Goal: Task Accomplishment & Management: Manage account settings

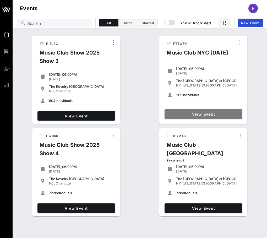
click at [191, 114] on span "View Event" at bounding box center [203, 114] width 73 height 4
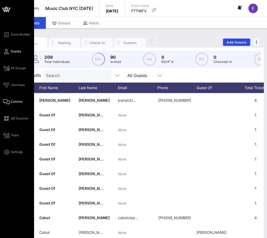
click at [6, 102] on icon at bounding box center [6, 102] width 7 height 1
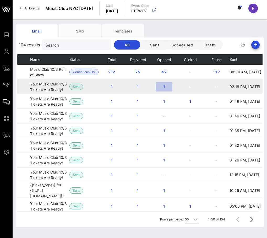
click at [164, 85] on span "1" at bounding box center [164, 86] width 8 height 4
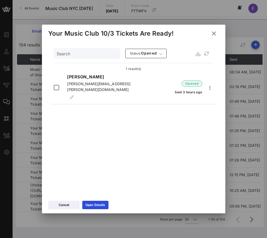
click at [213, 33] on icon at bounding box center [214, 33] width 8 height 7
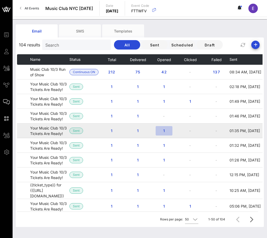
click at [163, 129] on span "1" at bounding box center [164, 131] width 8 height 4
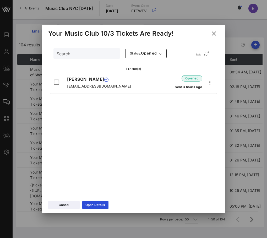
click at [210, 32] on icon at bounding box center [214, 34] width 8 height 8
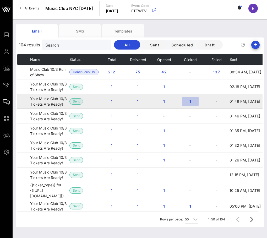
click at [188, 98] on button "1" at bounding box center [190, 101] width 17 height 9
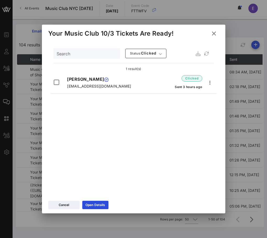
click at [212, 31] on icon at bounding box center [214, 33] width 8 height 7
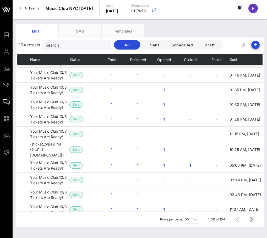
scroll to position [42, 0]
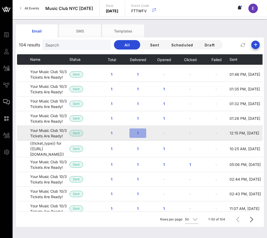
click at [141, 132] on span "1" at bounding box center [138, 133] width 8 height 4
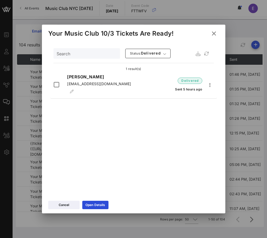
click at [212, 33] on icon at bounding box center [214, 33] width 8 height 9
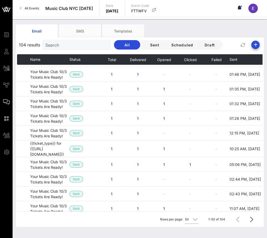
click at [24, 12] on link "All Events" at bounding box center [29, 8] width 25 height 8
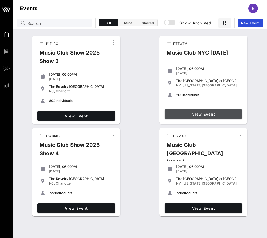
click at [208, 114] on span "View Event" at bounding box center [203, 114] width 73 height 4
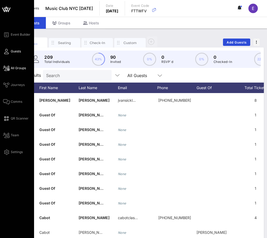
click at [5, 69] on icon at bounding box center [6, 68] width 7 height 1
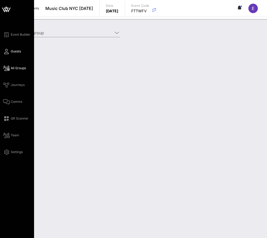
click at [9, 50] on link "Guests" at bounding box center [12, 51] width 18 height 6
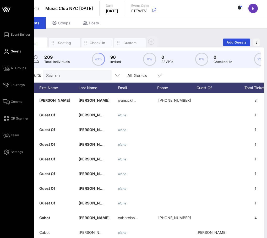
click at [9, 38] on div "Event Builder Guests All Groups Journeys Comms QR Scanner Team Settings" at bounding box center [18, 93] width 31 height 124
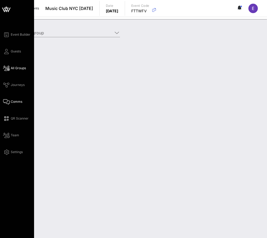
click at [9, 102] on icon at bounding box center [6, 102] width 7 height 1
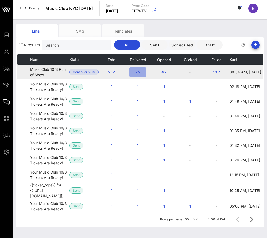
click at [137, 70] on button "75" at bounding box center [138, 71] width 17 height 9
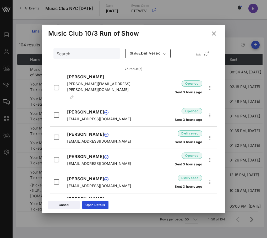
click at [215, 35] on icon at bounding box center [214, 33] width 9 height 8
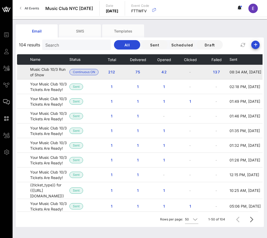
click at [35, 71] on td "Music Club 10/3 Run of Show" at bounding box center [49, 72] width 39 height 15
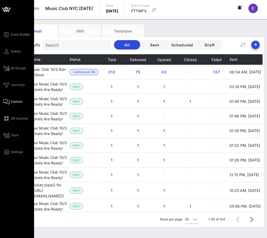
click at [15, 38] on div "Event Builder Guests All Groups Journeys Comms QR Scanner Team Settings" at bounding box center [18, 93] width 31 height 124
click at [15, 36] on span "Event Builder" at bounding box center [21, 34] width 20 height 5
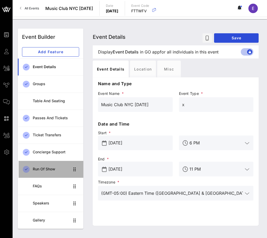
click at [58, 173] on div "Run of Show" at bounding box center [51, 169] width 37 height 11
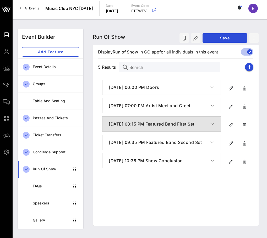
click at [125, 127] on h4 "[DATE] 08:15 PM Featured Band First Set" at bounding box center [160, 124] width 102 height 6
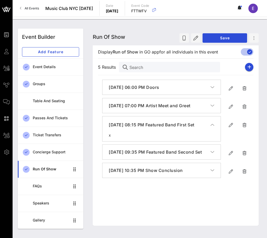
click at [121, 128] on h4 "[DATE] 08:15 PM Featured Band First Set" at bounding box center [160, 125] width 102 height 6
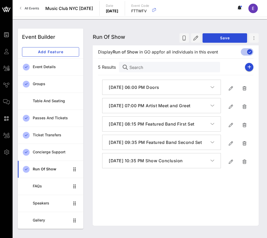
click at [35, 5] on link "All Events" at bounding box center [29, 8] width 25 height 8
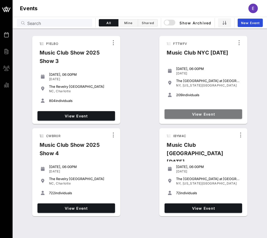
click at [184, 119] on link "View Event" at bounding box center [204, 113] width 78 height 9
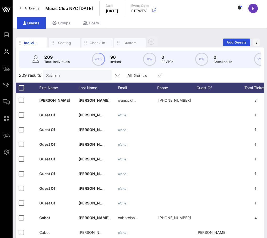
click at [73, 75] on input "Search" at bounding box center [76, 75] width 61 height 7
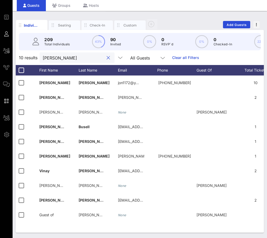
type input "[PERSON_NAME]"
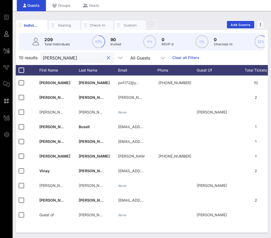
click at [105, 58] on div at bounding box center [108, 58] width 6 height 6
click at [107, 58] on button "clear icon" at bounding box center [108, 57] width 3 height 5
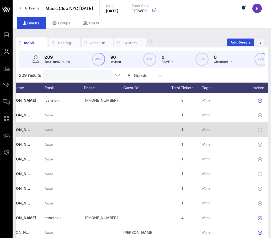
scroll to position [0, 34]
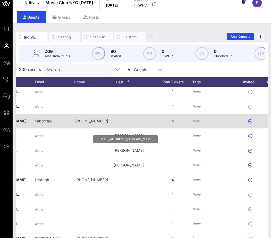
scroll to position [91, 101]
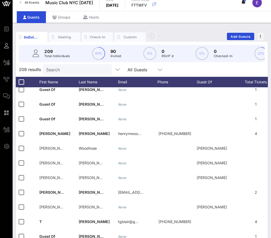
click at [33, 1] on span "All Events" at bounding box center [32, 3] width 14 height 4
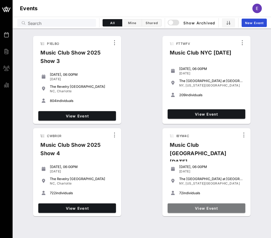
click at [176, 206] on span "View Event" at bounding box center [206, 208] width 73 height 4
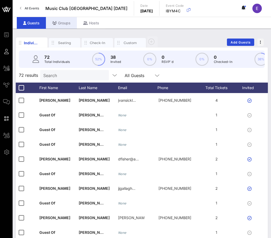
click at [62, 25] on div "Groups" at bounding box center [61, 23] width 31 height 12
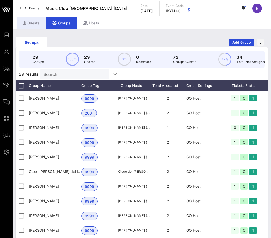
click at [38, 21] on div "Guests" at bounding box center [31, 23] width 29 height 12
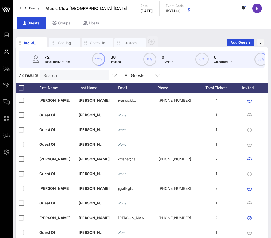
click at [30, 8] on span "All Events" at bounding box center [32, 8] width 14 height 4
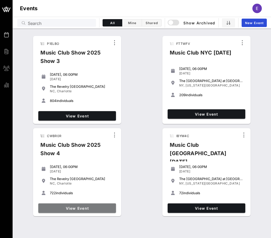
click at [75, 205] on link "View Event" at bounding box center [77, 208] width 78 height 9
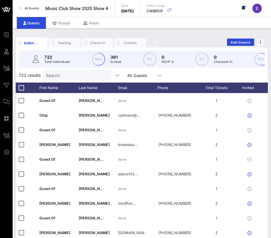
click at [23, 6] on link "All Events" at bounding box center [29, 8] width 25 height 8
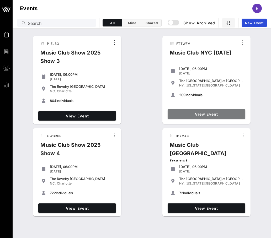
click at [186, 117] on link "View Event" at bounding box center [207, 113] width 78 height 9
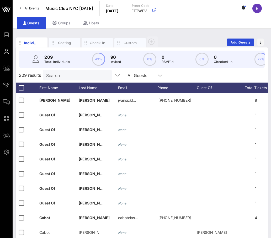
click at [35, 7] on span "All Events" at bounding box center [32, 8] width 14 height 4
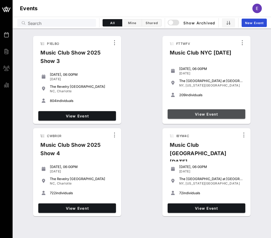
click at [183, 116] on span "View Event" at bounding box center [206, 114] width 73 height 4
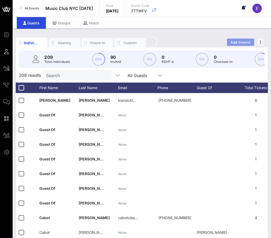
click at [241, 42] on span "Add Guests" at bounding box center [240, 42] width 21 height 4
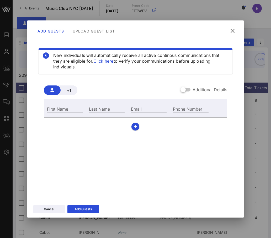
click at [231, 31] on icon at bounding box center [233, 31] width 8 height 7
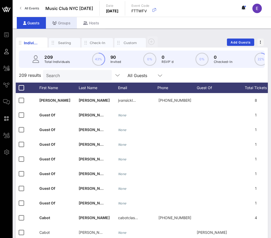
click at [64, 23] on div "Groups" at bounding box center [61, 23] width 31 height 12
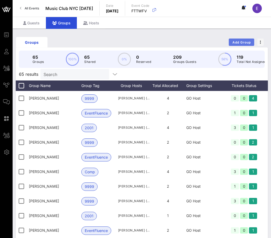
click at [249, 43] on span "Add Group" at bounding box center [241, 42] width 19 height 4
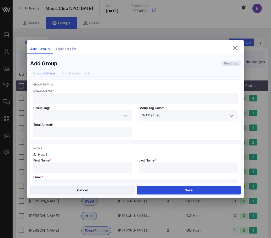
click at [119, 97] on input "text" at bounding box center [135, 98] width 198 height 7
click at [66, 180] on div at bounding box center [135, 184] width 198 height 10
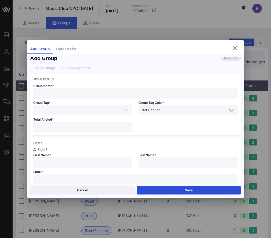
paste input "[EMAIL_ADDRESS][DOMAIN_NAME]"
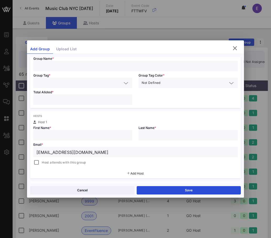
scroll to position [33, 0]
type input "[EMAIL_ADDRESS][DOMAIN_NAME]"
click at [51, 163] on span "Host attends with this group" at bounding box center [64, 161] width 44 height 5
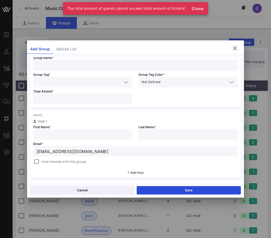
click at [43, 135] on input "text" at bounding box center [82, 134] width 93 height 7
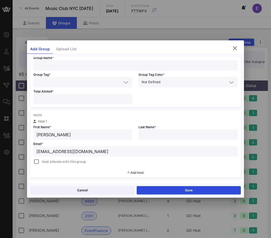
type input "[PERSON_NAME]"
click at [39, 108] on div "Group Details Group Name * Group Tag * Group Tag Color * Not Defined Total Allo…" at bounding box center [135, 156] width 210 height 220
click at [39, 99] on input "number" at bounding box center [82, 99] width 93 height 7
type input "*"
click at [44, 83] on input "text" at bounding box center [78, 82] width 85 height 7
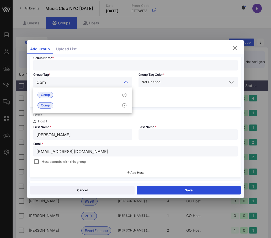
type input "Comp"
click at [43, 96] on span "Comp" at bounding box center [45, 95] width 9 height 6
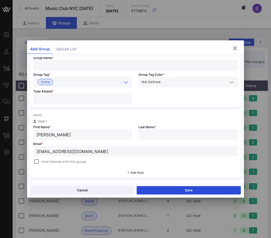
click at [48, 62] on input "text" at bounding box center [135, 65] width 198 height 7
paste input "Maslowkski"
type input "[PERSON_NAME]"
click at [156, 133] on input "text" at bounding box center [188, 134] width 93 height 7
paste input "Maslowkski"
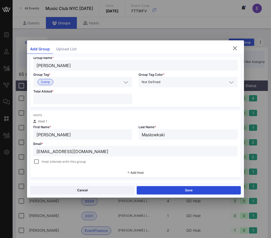
type input "Maslowkski"
click at [71, 160] on span "Host attends with this group" at bounding box center [64, 161] width 44 height 5
click at [152, 188] on button "Save" at bounding box center [189, 190] width 104 height 8
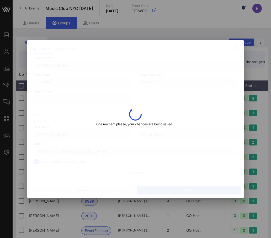
type input "[EMAIL_ADDRESS][DOMAIN_NAME]"
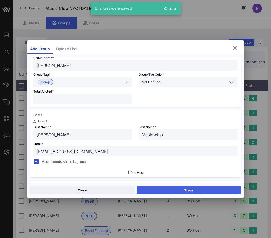
click at [160, 187] on button "Share" at bounding box center [189, 190] width 104 height 8
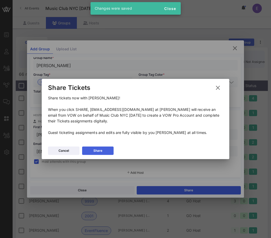
click at [110, 154] on button "Share" at bounding box center [97, 151] width 31 height 8
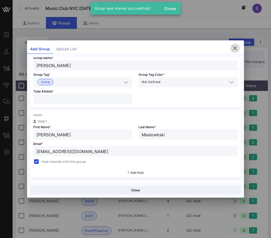
click at [232, 48] on icon "button" at bounding box center [235, 48] width 6 height 6
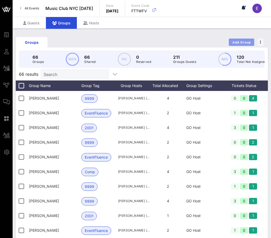
click at [237, 39] on button "Add Group" at bounding box center [241, 42] width 25 height 7
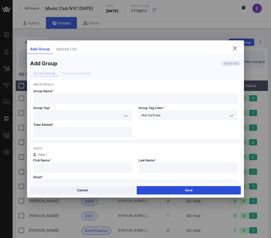
click at [124, 96] on input "text" at bounding box center [135, 98] width 198 height 7
paste input "[PERSON_NAME]"
type input "[PERSON_NAME]"
click at [73, 166] on input "text" at bounding box center [82, 168] width 93 height 7
type input "[PERSON_NAME]"
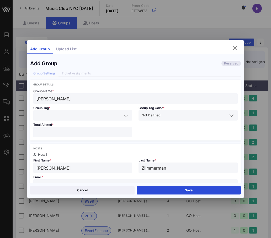
click at [145, 167] on input "Ziimmerman" at bounding box center [188, 168] width 93 height 7
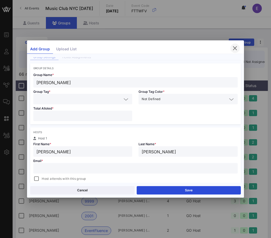
type input "[PERSON_NAME]"
click at [232, 47] on icon "button" at bounding box center [235, 48] width 6 height 6
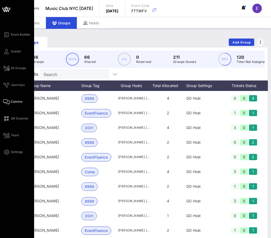
click at [4, 102] on icon at bounding box center [6, 102] width 7 height 1
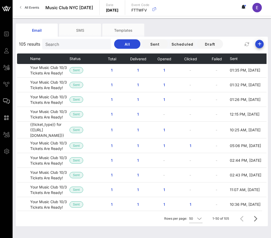
scroll to position [76, 0]
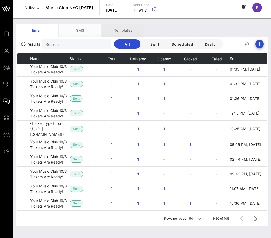
click at [113, 29] on div "Templates" at bounding box center [123, 30] width 42 height 13
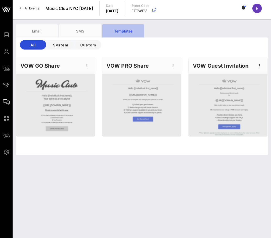
scroll to position [0, 0]
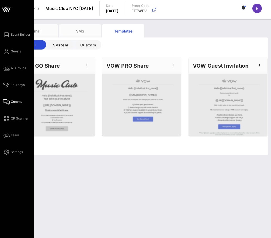
click at [9, 102] on icon at bounding box center [6, 102] width 7 height 1
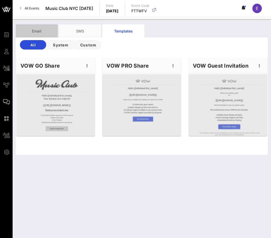
click at [49, 30] on div "Email" at bounding box center [37, 30] width 42 height 13
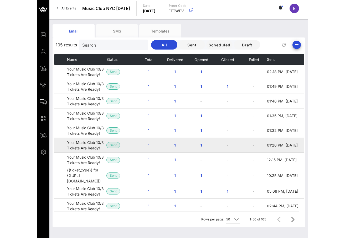
scroll to position [30, 0]
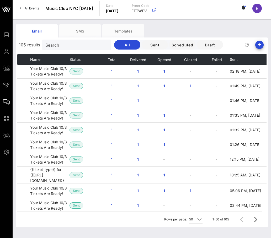
click at [25, 7] on span "All Events" at bounding box center [32, 8] width 14 height 4
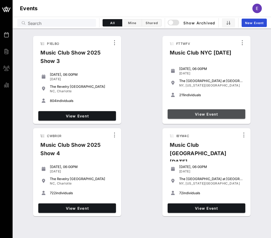
click at [188, 113] on span "View Event" at bounding box center [206, 114] width 73 height 4
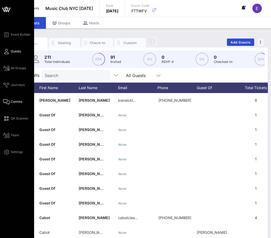
click at [6, 102] on icon at bounding box center [6, 102] width 7 height 1
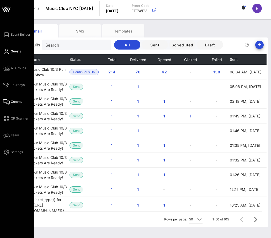
click at [7, 54] on link "Guests" at bounding box center [12, 51] width 18 height 6
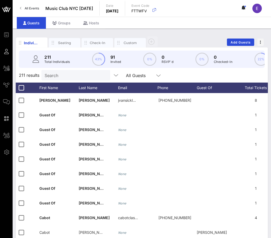
click at [37, 7] on span "All Events" at bounding box center [32, 8] width 14 height 4
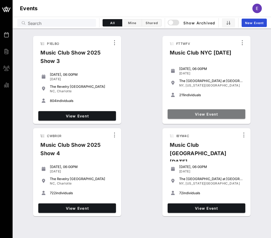
click at [192, 114] on span "View Event" at bounding box center [206, 114] width 73 height 4
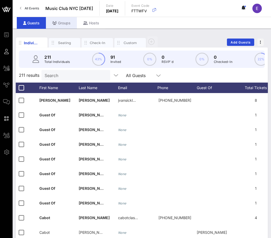
click at [64, 25] on div "Groups" at bounding box center [61, 23] width 31 height 12
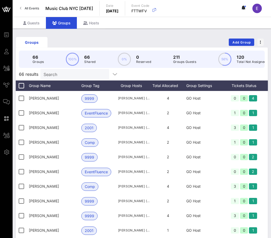
click at [70, 73] on input "Search" at bounding box center [74, 74] width 61 height 7
paste input "[PERSON_NAME]"
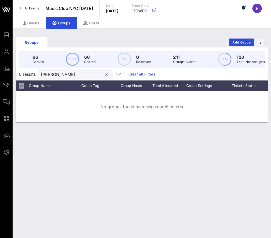
type input "[PERSON_NAME]"
click at [42, 6] on link "All Events" at bounding box center [29, 8] width 25 height 8
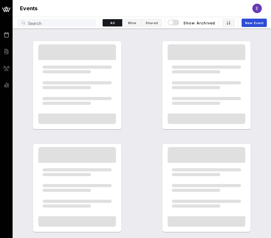
click at [36, 6] on h1 "Events" at bounding box center [29, 8] width 18 height 8
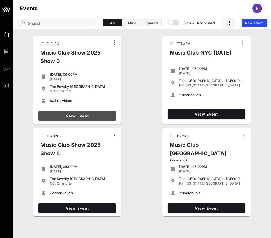
click at [72, 117] on span "View Event" at bounding box center [76, 116] width 73 height 4
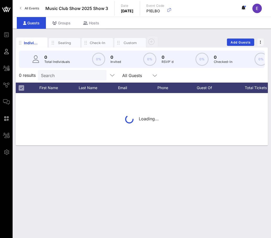
drag, startPoint x: 56, startPoint y: 51, endPoint x: 54, endPoint y: 61, distance: 10.1
click at [54, 61] on p "Total Individuals" at bounding box center [57, 61] width 26 height 5
click at [54, 74] on input "Search" at bounding box center [71, 75] width 61 height 7
paste input "[PERSON_NAME]"
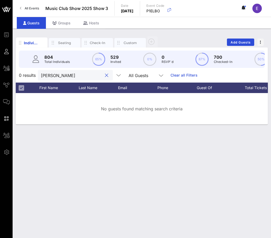
type input "[PERSON_NAME]"
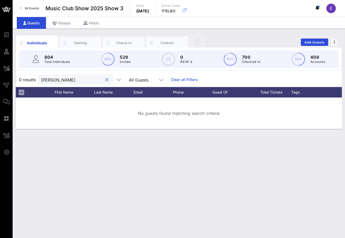
click at [81, 80] on input "[PERSON_NAME]" at bounding box center [71, 79] width 61 height 7
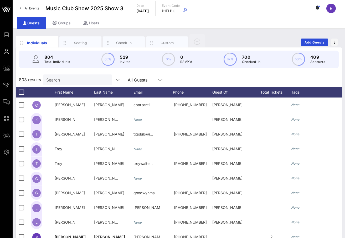
click at [30, 8] on span "All Events" at bounding box center [32, 8] width 14 height 4
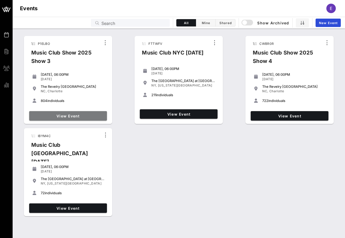
click at [70, 115] on span "View Event" at bounding box center [67, 116] width 73 height 4
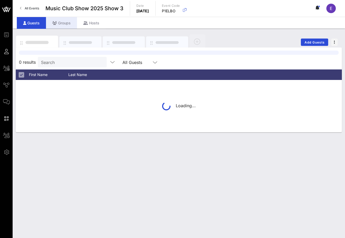
click at [69, 19] on div "Groups" at bounding box center [61, 23] width 31 height 12
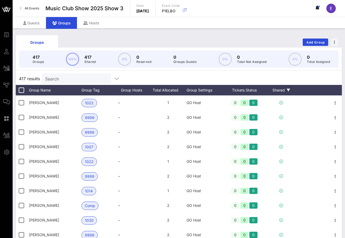
click at [277, 90] on div "Shared" at bounding box center [280, 90] width 31 height 10
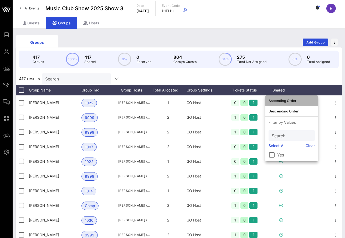
click at [288, 99] on div "Ascending Order" at bounding box center [291, 101] width 46 height 4
click at [284, 82] on div "417 results Search" at bounding box center [179, 78] width 326 height 13
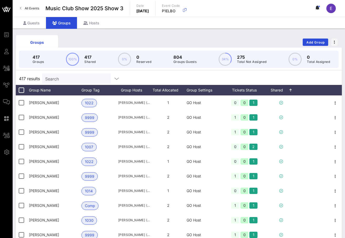
click at [29, 5] on link "All Events" at bounding box center [29, 8] width 25 height 8
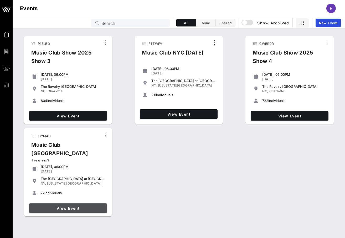
click at [69, 209] on link "View Event" at bounding box center [68, 208] width 78 height 9
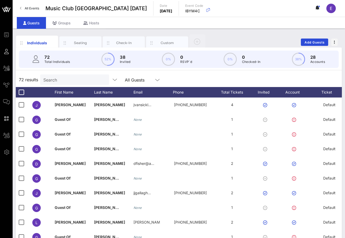
click at [28, 5] on link "All Events" at bounding box center [29, 8] width 25 height 8
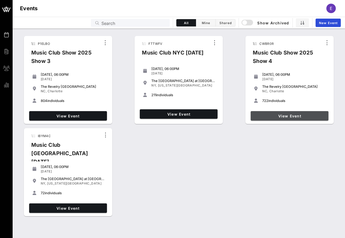
click at [297, 113] on link "View Event" at bounding box center [289, 115] width 78 height 9
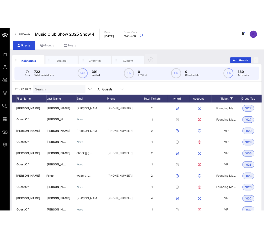
scroll to position [0, 125]
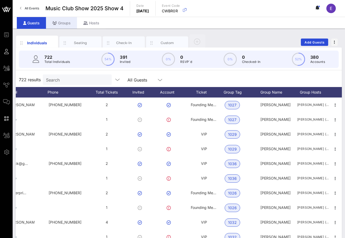
click at [64, 21] on div "Groups" at bounding box center [61, 23] width 31 height 12
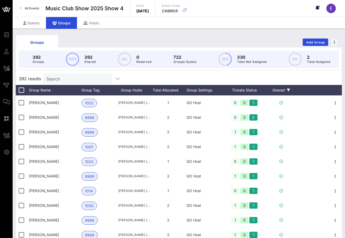
click at [286, 89] on div "Shared" at bounding box center [280, 90] width 31 height 10
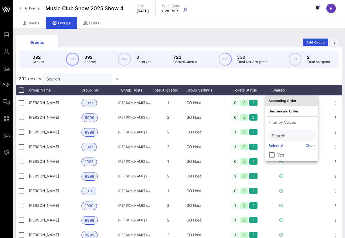
click at [285, 100] on div "Ascending Order" at bounding box center [291, 101] width 46 height 4
click at [300, 88] on div at bounding box center [313, 90] width 32 height 10
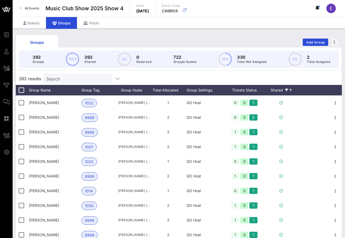
click at [285, 92] on div "Shared" at bounding box center [280, 90] width 31 height 10
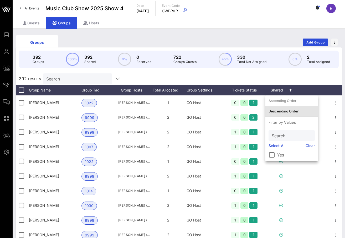
click at [285, 109] on div "Descending Order" at bounding box center [291, 111] width 46 height 8
click at [295, 82] on div "392 results Search" at bounding box center [179, 78] width 326 height 13
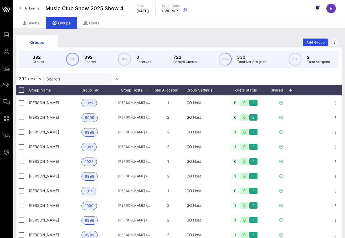
click at [75, 80] on input "Search" at bounding box center [76, 78] width 61 height 7
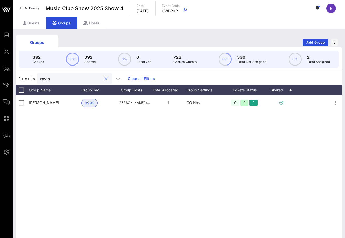
type input "ravin"
click at [30, 8] on span "All Events" at bounding box center [32, 8] width 14 height 4
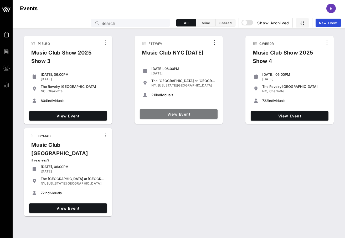
click at [185, 112] on span "View Event" at bounding box center [178, 114] width 73 height 4
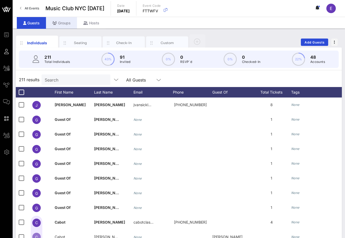
click at [61, 20] on div "Groups" at bounding box center [61, 23] width 31 height 12
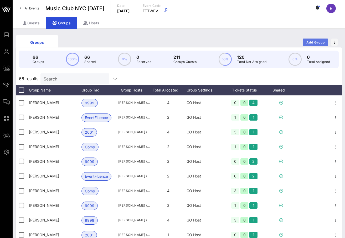
click at [323, 40] on button "Add Group" at bounding box center [314, 42] width 25 height 7
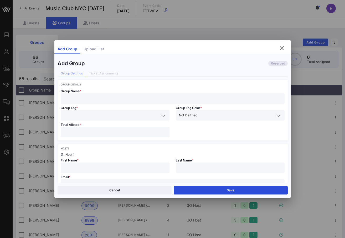
click at [163, 98] on input "text" at bounding box center [172, 98] width 217 height 7
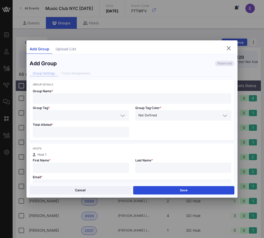
paste input "[PERSON_NAME]"
type input "[PERSON_NAME]"
click at [69, 114] on input "text" at bounding box center [77, 115] width 83 height 7
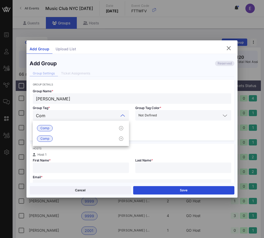
type input "Comp"
click at [63, 129] on div "Comp" at bounding box center [81, 128] width 96 height 10
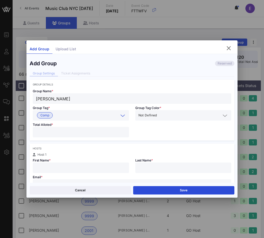
click at [61, 133] on input "number" at bounding box center [81, 132] width 90 height 7
type input "*"
click at [55, 164] on div at bounding box center [81, 168] width 90 height 10
type input "[PERSON_NAME]"
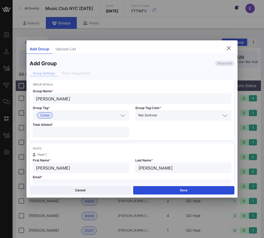
scroll to position [5, 0]
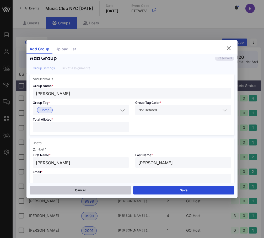
click at [120, 187] on button "Cancel" at bounding box center [81, 190] width 102 height 8
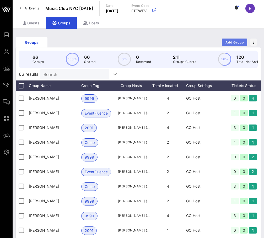
click at [233, 42] on span "Add Group" at bounding box center [234, 42] width 19 height 4
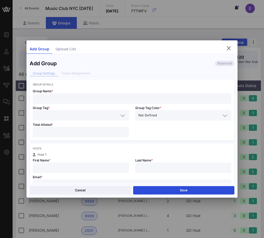
click at [140, 103] on div at bounding box center [132, 98] width 193 height 10
type input "[PERSON_NAME]"
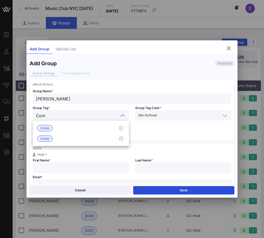
type input "Comp"
click at [100, 126] on div "Comp" at bounding box center [81, 128] width 96 height 10
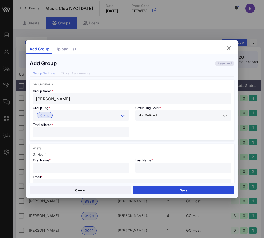
click at [99, 131] on input "number" at bounding box center [81, 132] width 90 height 7
type input "*"
click at [87, 167] on input "text" at bounding box center [81, 168] width 90 height 7
type input "Max"
type input "[PERSON_NAME]"
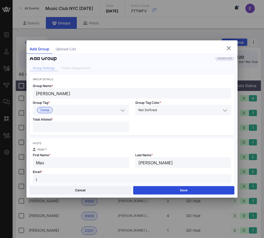
click at [109, 176] on input "i" at bounding box center [132, 179] width 193 height 7
click at [109, 175] on div "i" at bounding box center [132, 179] width 193 height 10
click at [103, 180] on input "i" at bounding box center [132, 179] width 193 height 7
type input "i"
paste input "[EMAIL_ADDRESS][DOMAIN_NAME]"
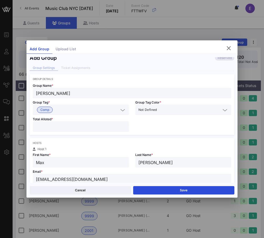
scroll to position [112, 0]
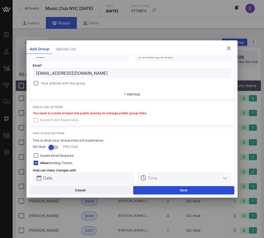
type input "[EMAIL_ADDRESS][DOMAIN_NAME]"
click at [52, 84] on span "Host attends with this group" at bounding box center [63, 83] width 44 height 5
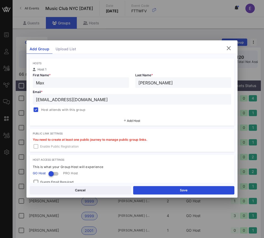
scroll to position [84, 0]
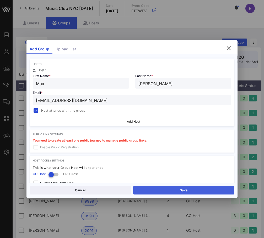
click at [151, 188] on button "Save" at bounding box center [184, 190] width 102 height 8
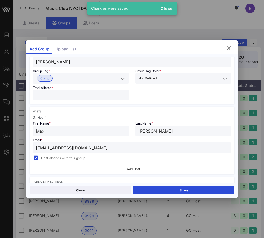
scroll to position [22, 0]
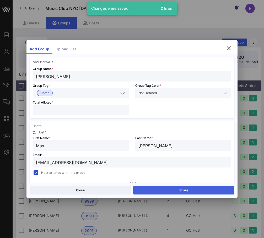
click at [151, 187] on button "Share" at bounding box center [184, 190] width 102 height 8
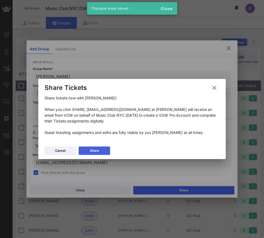
click at [100, 147] on button "Share" at bounding box center [94, 151] width 31 height 8
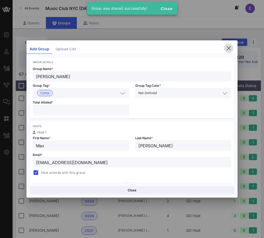
click at [230, 50] on icon "button" at bounding box center [229, 48] width 6 height 6
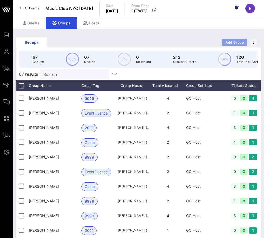
click at [235, 40] on button "Add Group" at bounding box center [234, 42] width 25 height 7
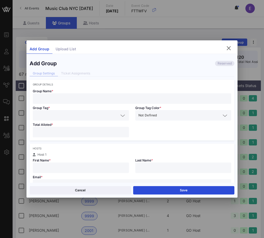
click at [104, 98] on input "text" at bounding box center [132, 98] width 193 height 7
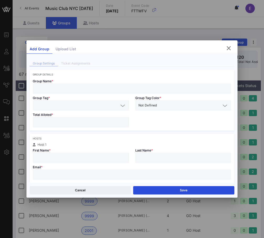
paste input "[EMAIL_ADDRESS][DOMAIN_NAME]"
type input "[EMAIL_ADDRESS][DOMAIN_NAME]"
click at [91, 176] on input "text" at bounding box center [132, 174] width 193 height 7
paste input "[EMAIL_ADDRESS][DOMAIN_NAME]"
type input "[EMAIL_ADDRESS][DOMAIN_NAME]"
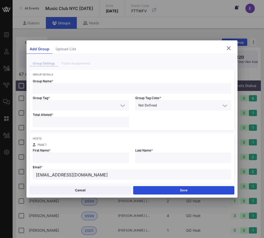
click at [76, 158] on input "text" at bounding box center [81, 158] width 90 height 7
type input "[PERSON_NAME]"
click at [53, 86] on input "text" at bounding box center [132, 88] width 193 height 7
type input "[PERSON_NAME]"
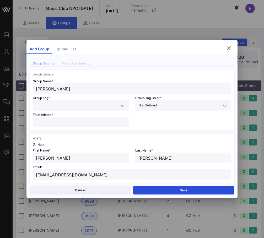
click at [55, 104] on input "text" at bounding box center [77, 105] width 83 height 7
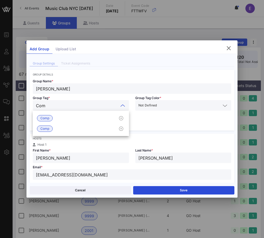
type input "Comp"
click at [49, 117] on span "Comp" at bounding box center [45, 118] width 16 height 6
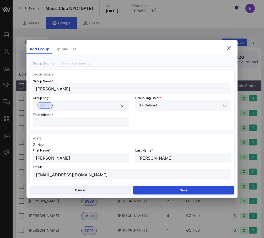
click at [49, 123] on input "number" at bounding box center [81, 122] width 90 height 7
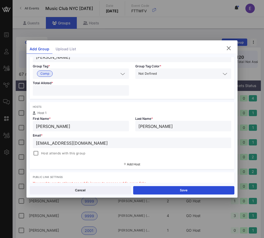
scroll to position [44, 0]
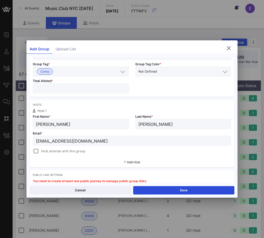
type input "*"
click at [51, 149] on span "Host attends with this group" at bounding box center [63, 151] width 44 height 5
click at [169, 188] on button "Save" at bounding box center [184, 190] width 102 height 8
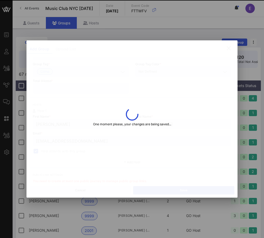
type input "[EMAIL_ADDRESS][DOMAIN_NAME]"
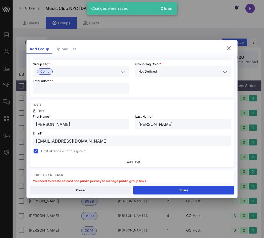
click at [163, 183] on div "Close Share" at bounding box center [133, 190] width 212 height 15
click at [163, 186] on div "Close Share" at bounding box center [133, 190] width 212 height 15
click at [156, 191] on button "Share" at bounding box center [184, 190] width 102 height 8
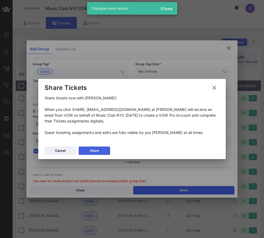
click at [107, 150] on button "Share" at bounding box center [94, 151] width 31 height 8
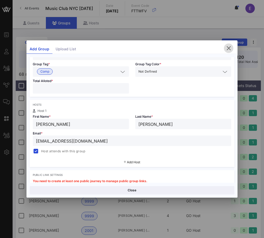
click at [229, 48] on icon "button" at bounding box center [229, 48] width 6 height 6
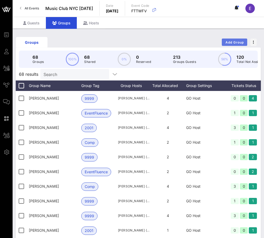
click at [235, 45] on button "Add Group" at bounding box center [234, 42] width 25 height 7
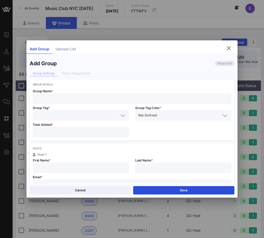
click at [117, 96] on input "text" at bounding box center [132, 98] width 193 height 7
type input "[PERSON_NAME]"
click at [109, 115] on input "text" at bounding box center [77, 115] width 83 height 7
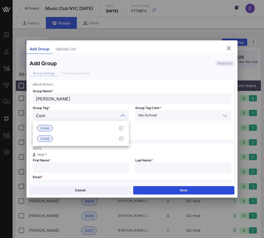
type input "Comp"
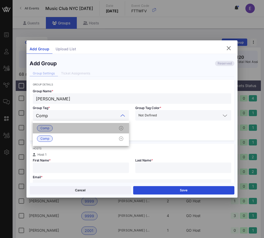
click at [98, 126] on div "Comp" at bounding box center [81, 128] width 96 height 10
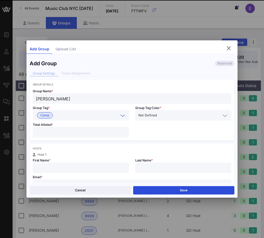
click at [94, 132] on input "number" at bounding box center [81, 132] width 90 height 7
type input "*"
click at [87, 166] on input "text" at bounding box center [81, 168] width 90 height 7
type input "e"
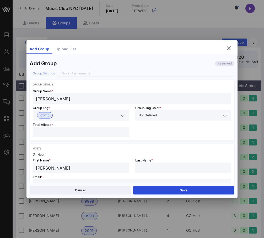
type input "[PERSON_NAME]"
click at [83, 183] on div "Cancel Save" at bounding box center [133, 190] width 212 height 15
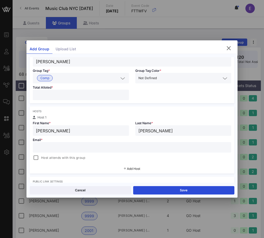
scroll to position [38, 0]
click at [142, 147] on input "text" at bounding box center [132, 147] width 193 height 7
paste input "[EMAIL_ADDRESS][DOMAIN_NAME]"
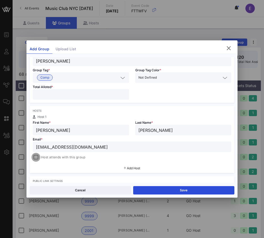
click at [35, 157] on div at bounding box center [35, 157] width 7 height 7
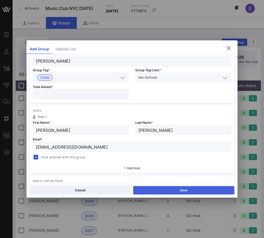
click at [174, 187] on button "Save" at bounding box center [184, 190] width 102 height 8
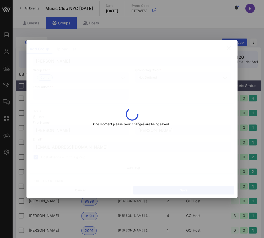
type input "[EMAIL_ADDRESS][DOMAIN_NAME]"
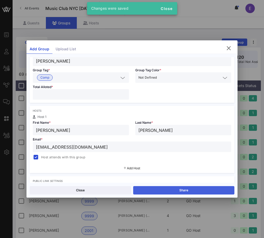
click at [158, 194] on button "Share" at bounding box center [184, 190] width 102 height 8
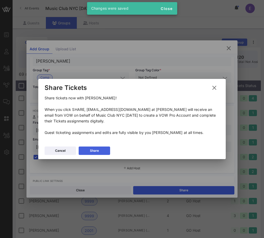
click at [96, 149] on div "Share" at bounding box center [94, 150] width 9 height 5
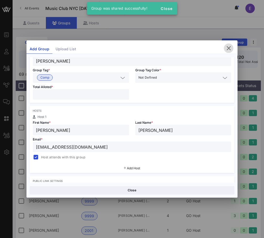
click at [227, 48] on icon "button" at bounding box center [229, 48] width 6 height 6
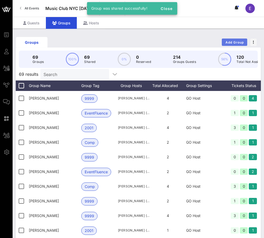
click at [231, 43] on span "Add Group" at bounding box center [234, 42] width 19 height 4
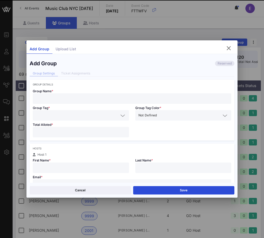
click at [143, 95] on input "text" at bounding box center [132, 98] width 193 height 7
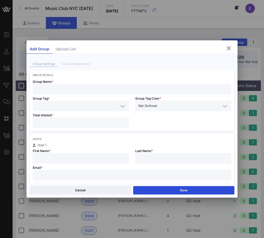
scroll to position [11, 0]
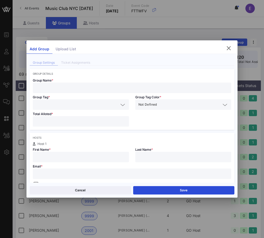
click at [155, 173] on input "text" at bounding box center [132, 174] width 193 height 7
paste input "[EMAIL_ADDRESS][DOMAIN_NAME]"
type input "[EMAIL_ADDRESS][DOMAIN_NAME]"
click at [103, 158] on input "text" at bounding box center [81, 157] width 90 height 7
click at [94, 121] on input "number" at bounding box center [81, 121] width 90 height 7
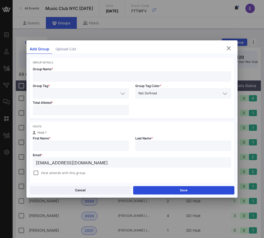
scroll to position [23, 0]
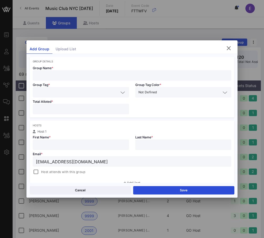
type input "*"
click at [62, 171] on span "Host attends with this group" at bounding box center [63, 172] width 44 height 5
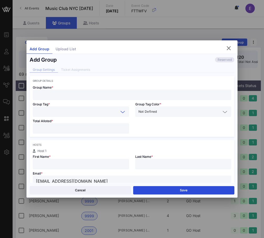
click at [66, 109] on input "text" at bounding box center [77, 111] width 83 height 7
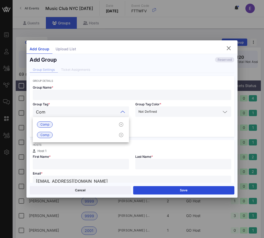
type input "Comp"
click at [55, 123] on div "Comp" at bounding box center [81, 124] width 96 height 10
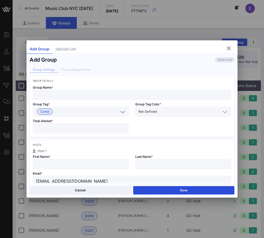
click at [71, 83] on div "Group Name *" at bounding box center [132, 91] width 205 height 18
click at [73, 92] on input "text" at bounding box center [132, 95] width 193 height 7
click at [160, 189] on button "Save" at bounding box center [184, 190] width 102 height 8
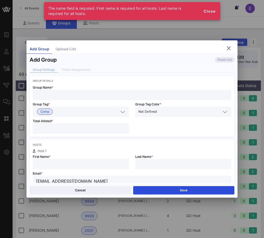
click at [173, 83] on div "Group Name *" at bounding box center [132, 91] width 205 height 18
click at [173, 90] on div at bounding box center [132, 95] width 193 height 10
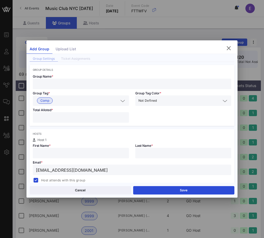
scroll to position [15, 0]
click at [94, 172] on input "[EMAIL_ADDRESS][DOMAIN_NAME]" at bounding box center [132, 169] width 193 height 7
paste input "[PERSON_NAME][EMAIL_ADDRESS][PERSON_NAME][DOMAIN_NAME]"
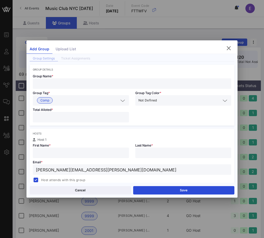
type input "[PERSON_NAME][EMAIL_ADDRESS][PERSON_NAME][DOMAIN_NAME]"
click at [96, 157] on div at bounding box center [81, 153] width 90 height 10
type input "[PERSON_NAME]"
click at [113, 83] on input "text" at bounding box center [132, 83] width 193 height 7
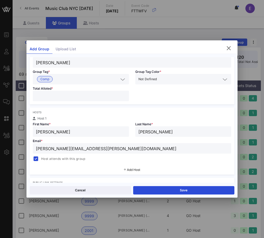
scroll to position [45, 0]
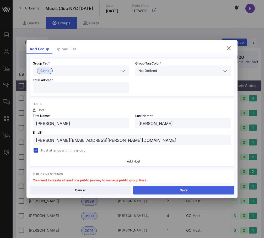
type input "[PERSON_NAME]"
click at [146, 188] on button "Save" at bounding box center [184, 190] width 102 height 8
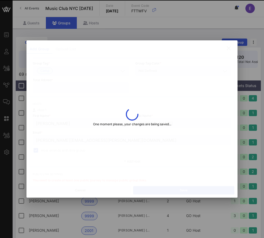
type input "[PERSON_NAME][EMAIL_ADDRESS][PERSON_NAME][DOMAIN_NAME]"
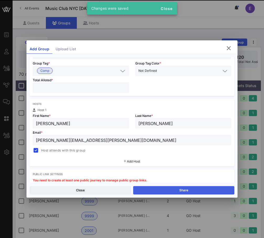
click at [141, 188] on button "Share" at bounding box center [184, 190] width 102 height 8
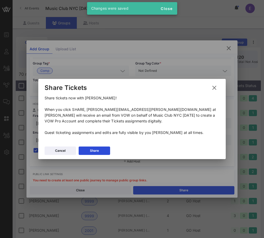
click at [105, 146] on div "Cancel Share" at bounding box center [132, 151] width 188 height 15
click at [105, 148] on button "Share" at bounding box center [94, 151] width 31 height 8
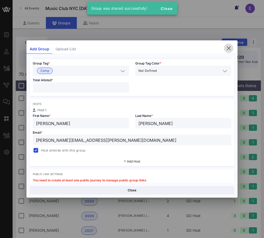
click at [230, 48] on icon "button" at bounding box center [229, 48] width 6 height 6
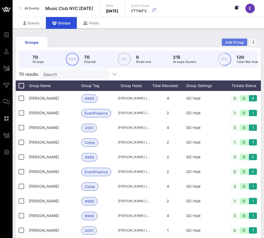
click at [240, 40] on span "Add Group" at bounding box center [234, 42] width 19 height 4
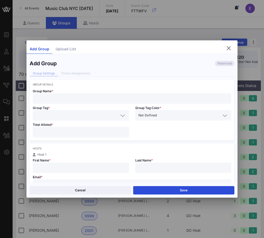
click at [136, 92] on div "Group Name *" at bounding box center [132, 95] width 205 height 18
click at [135, 96] on input "text" at bounding box center [132, 98] width 193 height 7
type input "[PERSON_NAME]"
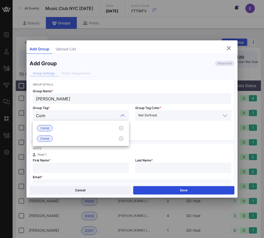
type input "Comp"
click at [89, 129] on div "Comp" at bounding box center [81, 128] width 96 height 10
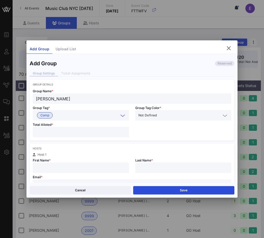
click at [87, 132] on input "number" at bounding box center [81, 132] width 90 height 7
type input "*"
click at [82, 165] on input "text" at bounding box center [81, 168] width 90 height 7
type input "[PERSON_NAME]"
type input "Danzelaud"
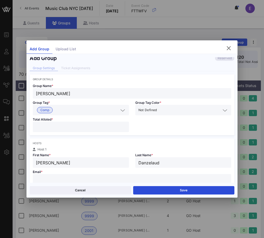
scroll to position [20, 0]
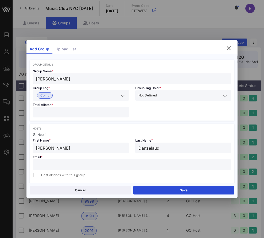
paste input "[EMAIL_ADDRESS][DOMAIN_NAME]"
type input "[EMAIL_ADDRESS][DOMAIN_NAME]"
click at [38, 179] on div "Hosts Host 1 First Name * [PERSON_NAME] Last Name * [PERSON_NAME] * [EMAIL_ADDR…" at bounding box center [132, 157] width 205 height 67
click at [38, 177] on div at bounding box center [35, 175] width 7 height 7
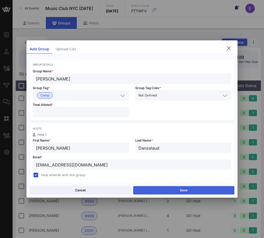
click at [173, 194] on button "Save" at bounding box center [184, 190] width 102 height 8
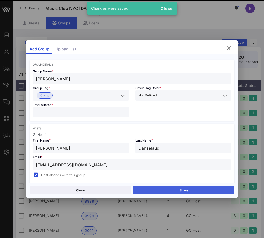
click at [170, 190] on button "Share" at bounding box center [184, 190] width 102 height 8
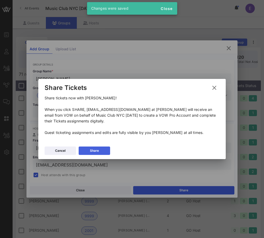
click at [97, 152] on div "Share" at bounding box center [94, 150] width 9 height 5
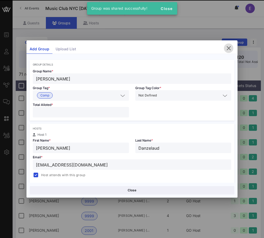
click at [228, 47] on icon "button" at bounding box center [229, 48] width 6 height 6
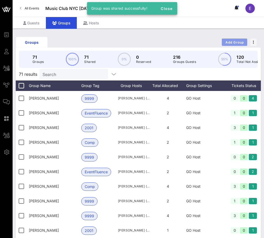
click at [232, 43] on span "Add Group" at bounding box center [234, 42] width 19 height 4
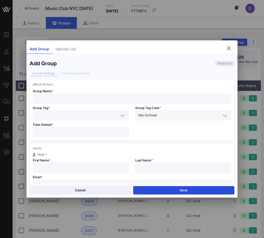
click at [153, 100] on input "text" at bounding box center [132, 98] width 193 height 7
type input "[PERSON_NAME]"
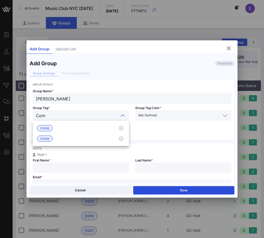
type input "Comp"
click at [79, 123] on div "Comp" at bounding box center [81, 128] width 96 height 10
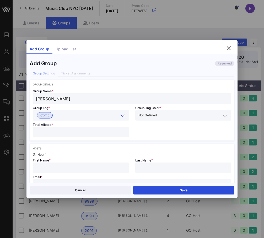
click at [77, 136] on div at bounding box center [81, 132] width 90 height 10
type input "*"
click at [73, 163] on div at bounding box center [81, 168] width 90 height 10
type input "[PERSON_NAME]"
type input "Barun"
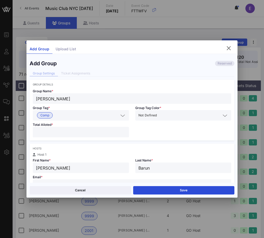
scroll to position [5, 0]
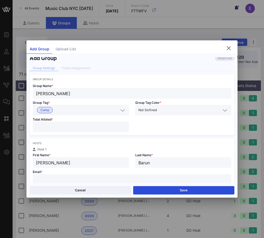
click at [96, 179] on input "text" at bounding box center [132, 179] width 193 height 7
paste input "[PERSON_NAME][EMAIL_ADDRESS][PERSON_NAME][DOMAIN_NAME]"
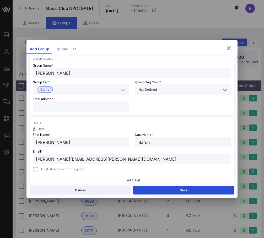
scroll to position [33, 0]
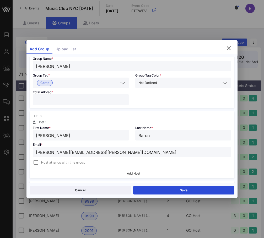
type input "[PERSON_NAME][EMAIL_ADDRESS][PERSON_NAME][DOMAIN_NAME]"
click at [89, 158] on div "Host attends with this group" at bounding box center [132, 161] width 199 height 7
click at [84, 162] on span "Host attends with this group" at bounding box center [63, 162] width 44 height 5
click at [160, 188] on button "Save" at bounding box center [184, 190] width 102 height 8
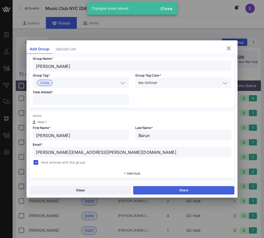
click at [149, 190] on button "Share" at bounding box center [184, 190] width 102 height 8
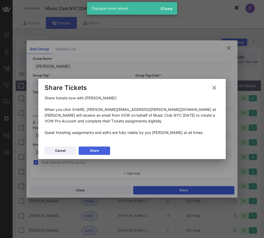
click at [103, 147] on button "Share" at bounding box center [94, 151] width 31 height 8
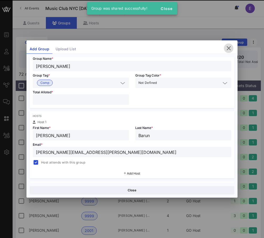
click at [227, 47] on icon "button" at bounding box center [229, 48] width 6 height 6
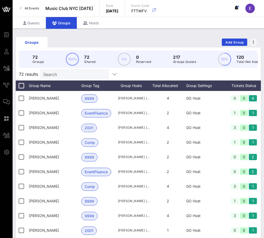
click at [230, 38] on div "Groups Add Group" at bounding box center [138, 42] width 245 height 17
click at [228, 42] on span "Add Group" at bounding box center [234, 42] width 19 height 4
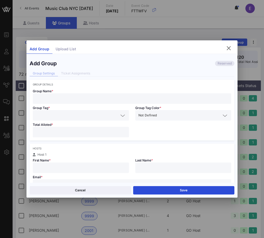
click at [120, 102] on div at bounding box center [132, 98] width 193 height 10
type input "[PERSON_NAME]"
click at [93, 115] on input "text" at bounding box center [77, 115] width 83 height 7
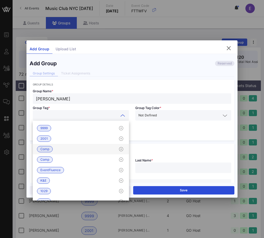
click at [80, 149] on div "Comp" at bounding box center [81, 149] width 96 height 10
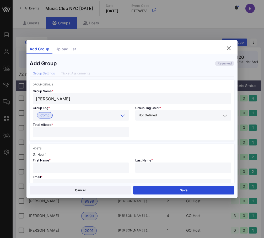
click at [69, 133] on input "number" at bounding box center [81, 132] width 90 height 7
type input "*"
click at [51, 164] on div at bounding box center [81, 168] width 90 height 10
type input "Lily"
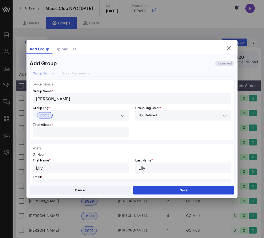
click at [42, 180] on div at bounding box center [132, 184] width 193 height 10
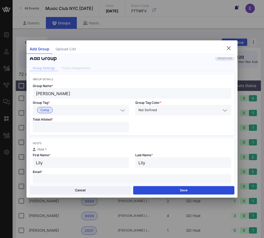
paste input "[EMAIL_ADDRESS][DOMAIN_NAME]"
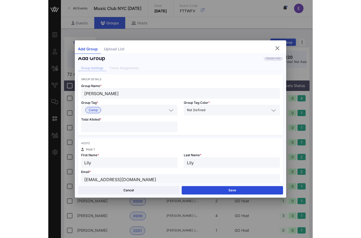
scroll to position [28, 0]
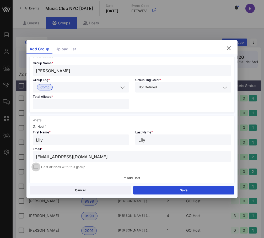
type input "[EMAIL_ADDRESS][DOMAIN_NAME]"
click at [39, 168] on div at bounding box center [35, 166] width 7 height 7
click at [176, 191] on button "Save" at bounding box center [184, 190] width 102 height 8
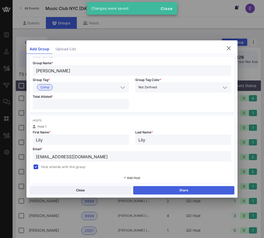
click at [159, 189] on button "Share" at bounding box center [184, 190] width 102 height 8
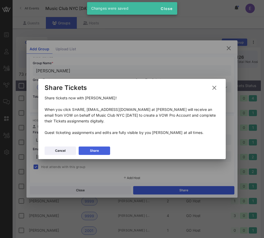
click at [104, 152] on button "Share" at bounding box center [94, 151] width 31 height 8
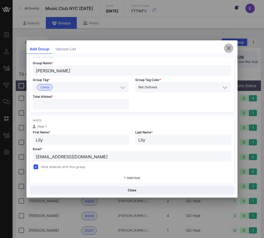
click at [229, 50] on icon "button" at bounding box center [229, 48] width 6 height 6
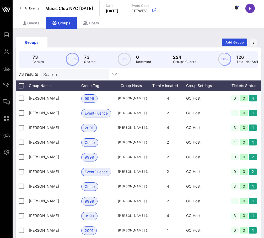
click at [33, 10] on span "All Events" at bounding box center [32, 8] width 14 height 4
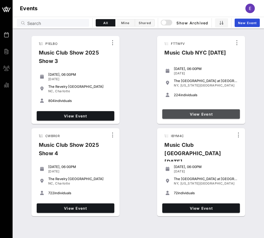
click at [182, 115] on span "View Event" at bounding box center [201, 114] width 73 height 4
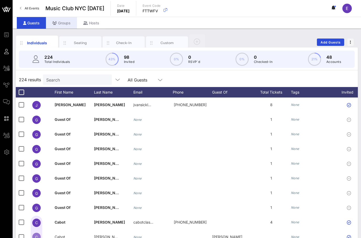
click at [57, 27] on div "Groups" at bounding box center [61, 23] width 31 height 12
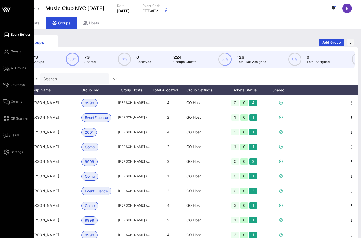
click at [11, 32] on link "Event Builder" at bounding box center [16, 34] width 27 height 6
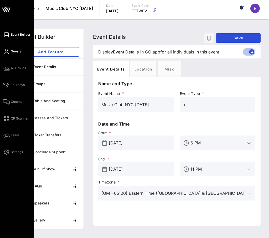
click at [6, 52] on icon at bounding box center [6, 51] width 7 height 1
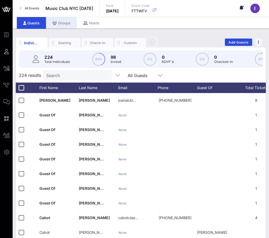
click at [63, 22] on div "Groups" at bounding box center [61, 23] width 31 height 12
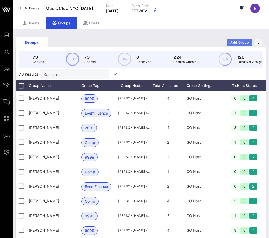
click at [239, 42] on span "Add Group" at bounding box center [239, 42] width 19 height 4
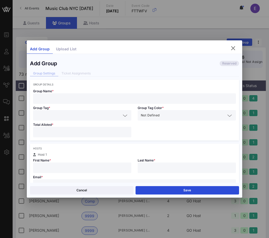
click at [105, 96] on input "text" at bounding box center [134, 98] width 196 height 7
type input "[PERSON_NAME]"
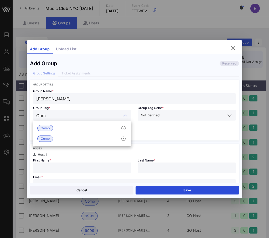
type input "Comp"
click at [90, 124] on div "Comp" at bounding box center [82, 128] width 98 height 10
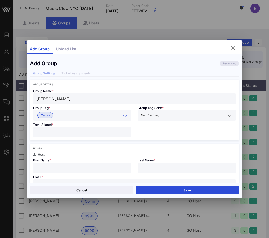
click at [88, 128] on div at bounding box center [82, 132] width 92 height 10
type input "*"
click at [80, 170] on input "text" at bounding box center [82, 168] width 92 height 7
type input "Ash"
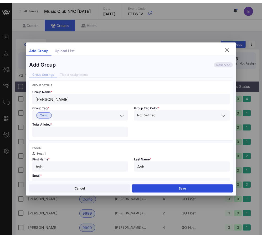
scroll to position [13, 0]
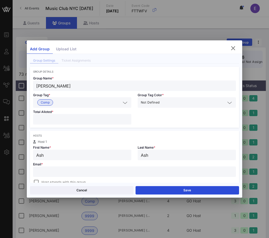
type input "Ash"
click at [157, 167] on div at bounding box center [134, 172] width 196 height 10
paste input "[EMAIL_ADDRESS][DOMAIN_NAME]"
click at [73, 182] on span "Host attends with this group" at bounding box center [63, 182] width 44 height 5
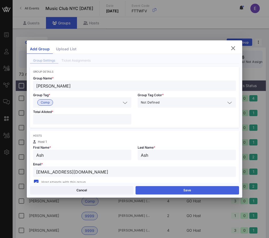
click at [148, 187] on button "Save" at bounding box center [186, 190] width 103 height 8
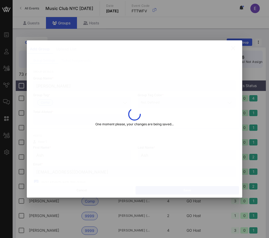
type input "[EMAIL_ADDRESS][DOMAIN_NAME]"
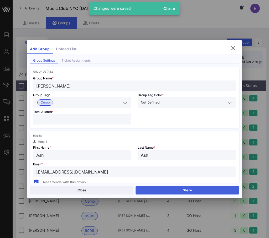
click at [148, 188] on button "Share" at bounding box center [186, 190] width 103 height 8
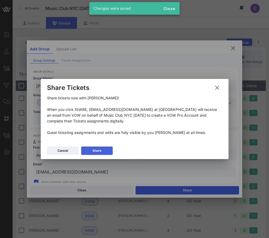
click at [104, 149] on button "Share" at bounding box center [96, 151] width 31 height 8
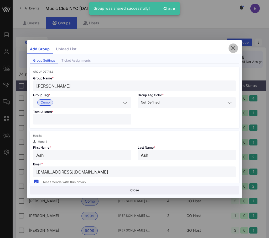
click at [234, 48] on icon "button" at bounding box center [233, 48] width 6 height 6
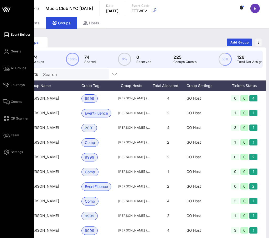
click at [10, 33] on link "Event Builder" at bounding box center [16, 34] width 27 height 6
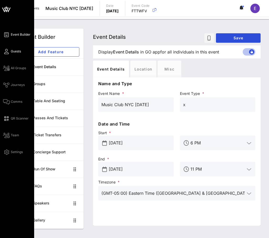
click at [8, 52] on icon at bounding box center [6, 51] width 7 height 1
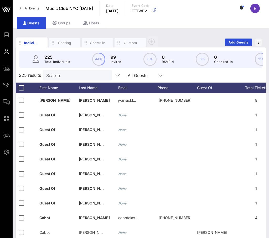
click at [38, 6] on link "All Events" at bounding box center [29, 8] width 25 height 8
